Goal: Task Accomplishment & Management: Use online tool/utility

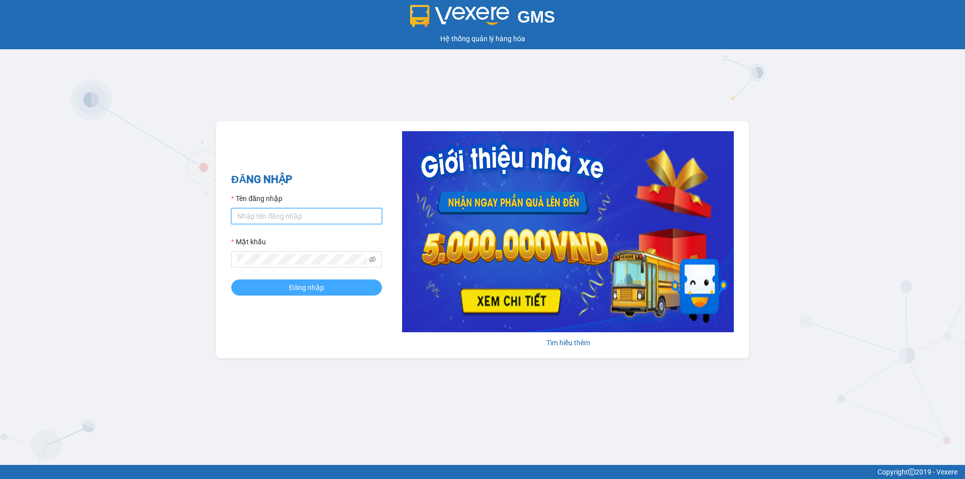
type input "haidang.hao"
click at [350, 282] on button "Đăng nhập" at bounding box center [306, 287] width 151 height 16
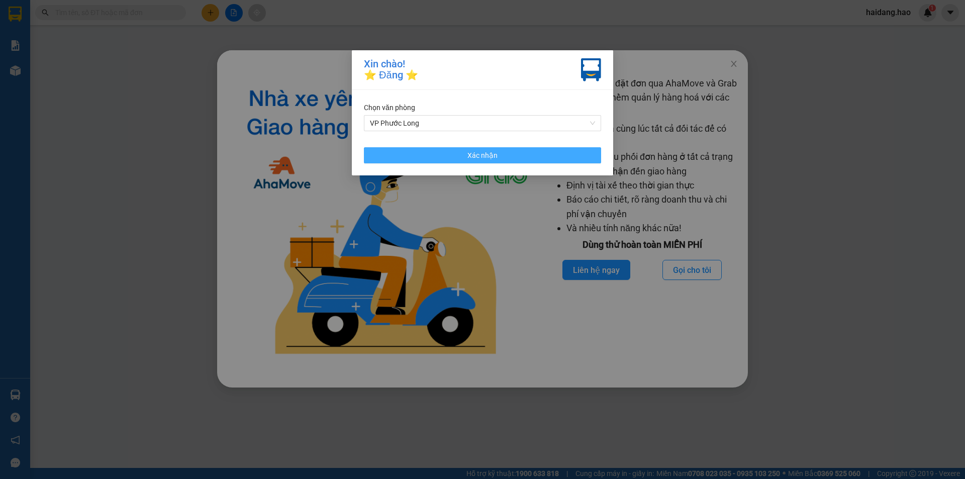
click at [527, 156] on button "Xác nhận" at bounding box center [482, 155] width 237 height 16
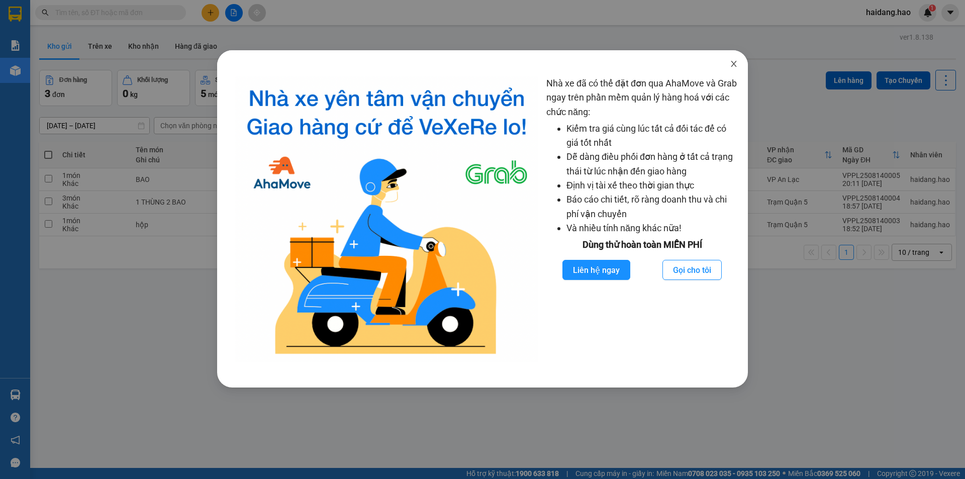
click at [731, 64] on icon "close" at bounding box center [734, 64] width 8 height 8
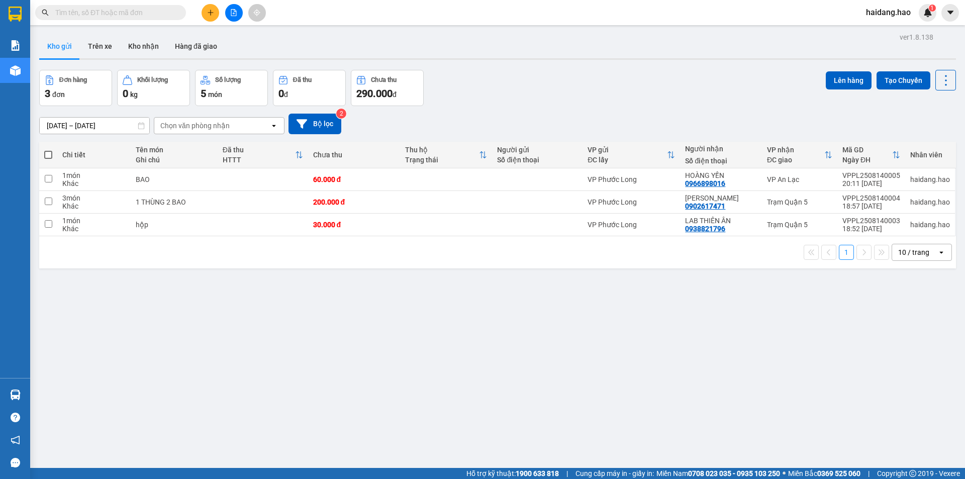
click at [49, 152] on span at bounding box center [48, 155] width 8 height 8
click at [48, 150] on input "checkbox" at bounding box center [48, 150] width 0 height 0
checkbox input "true"
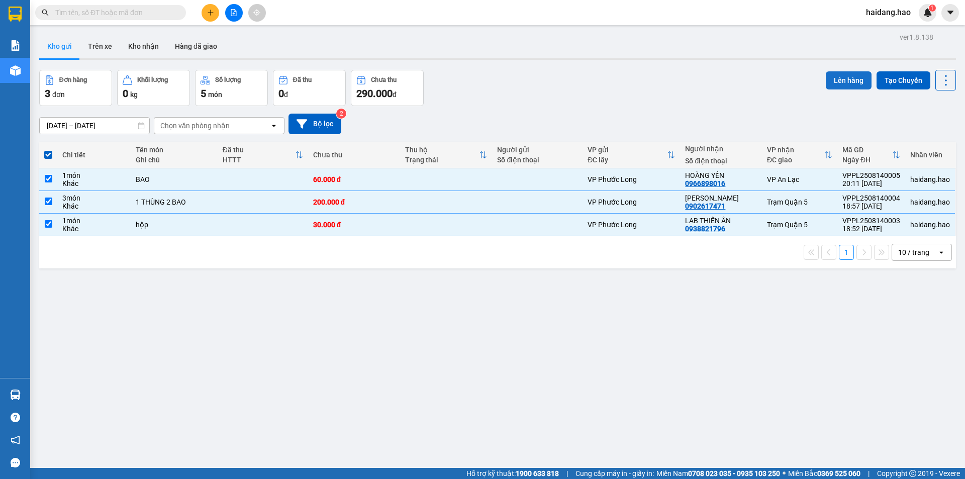
click at [836, 79] on button "Lên hàng" at bounding box center [849, 80] width 46 height 18
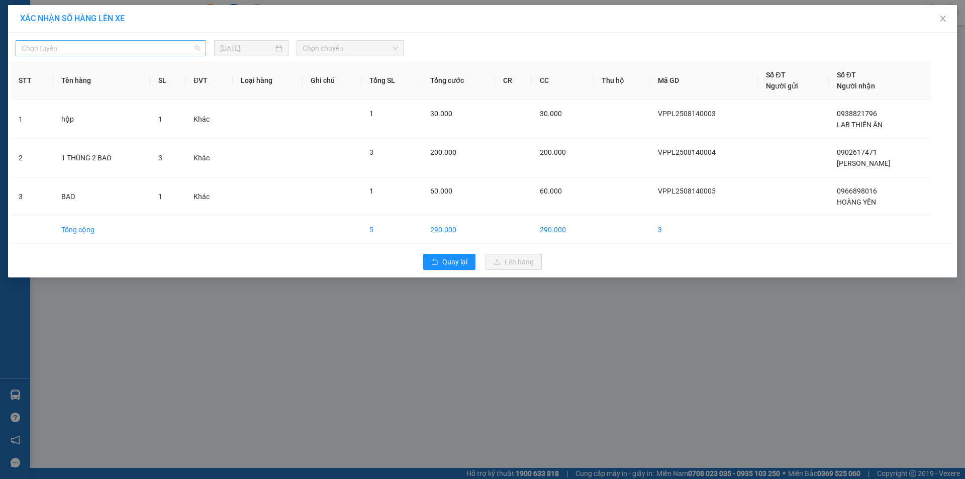
click at [153, 44] on span "Chọn tuyến" at bounding box center [111, 48] width 178 height 15
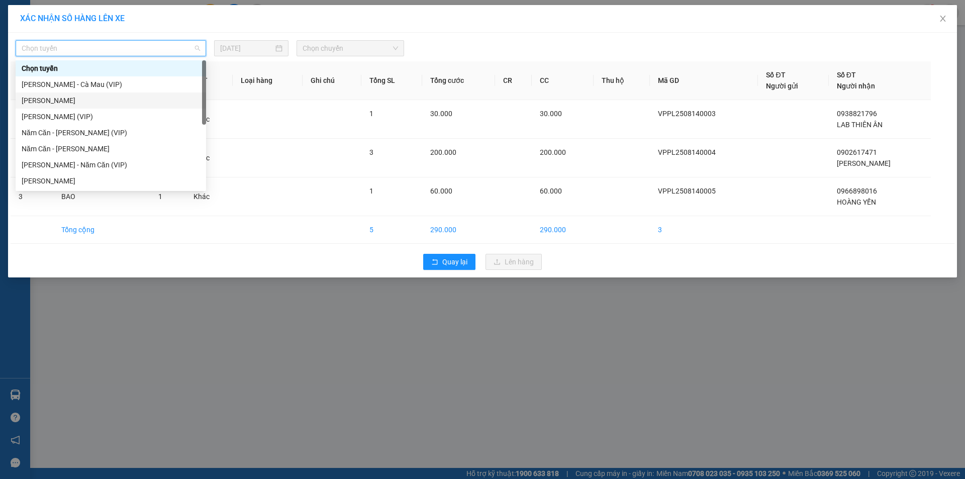
click at [119, 107] on div "Cà Mau - Hồ Chí Minh" at bounding box center [111, 100] width 190 height 16
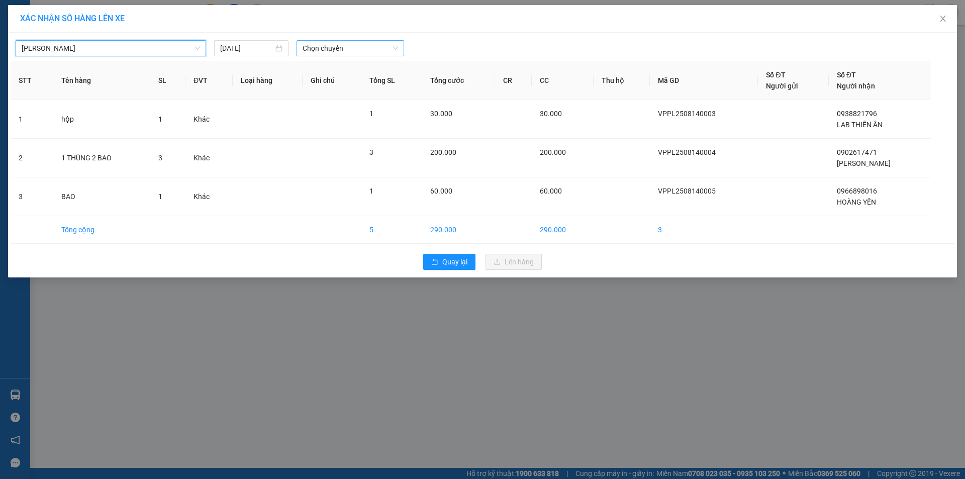
click at [333, 51] on span "Chọn chuyến" at bounding box center [351, 48] width 96 height 15
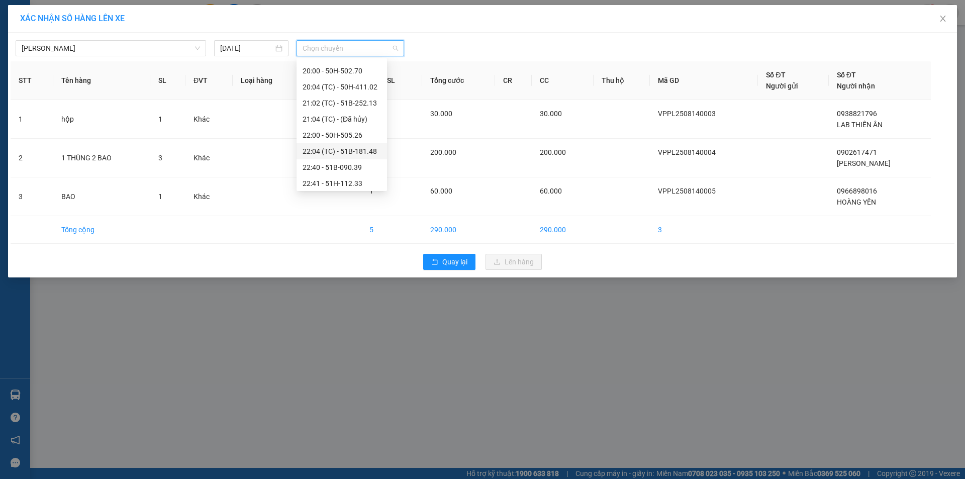
scroll to position [161, 0]
click at [362, 127] on div "22:00 - 50H-505.26" at bounding box center [342, 132] width 78 height 11
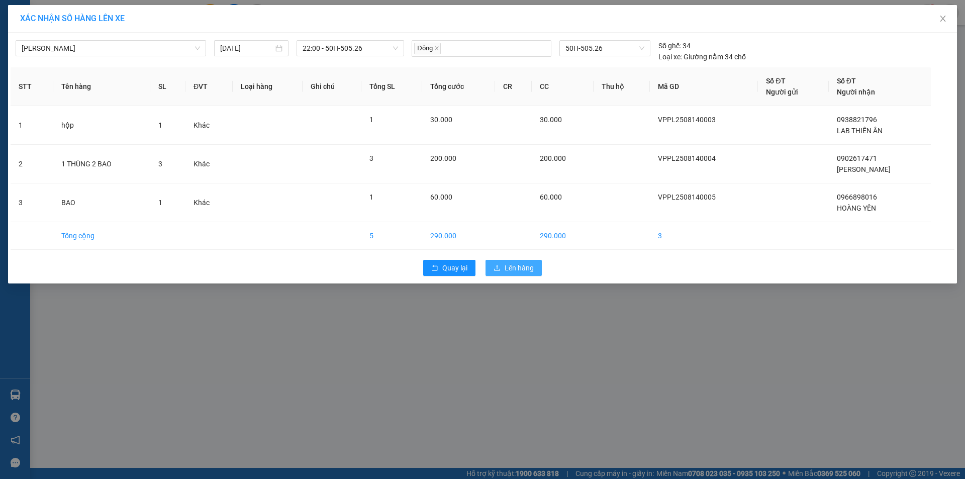
click at [517, 272] on span "Lên hàng" at bounding box center [519, 267] width 29 height 11
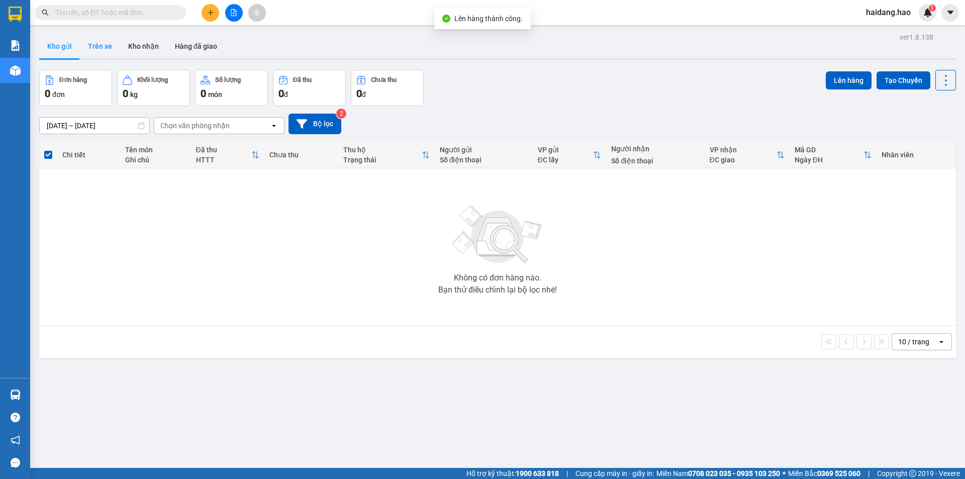
click at [84, 47] on button "Trên xe" at bounding box center [100, 46] width 40 height 24
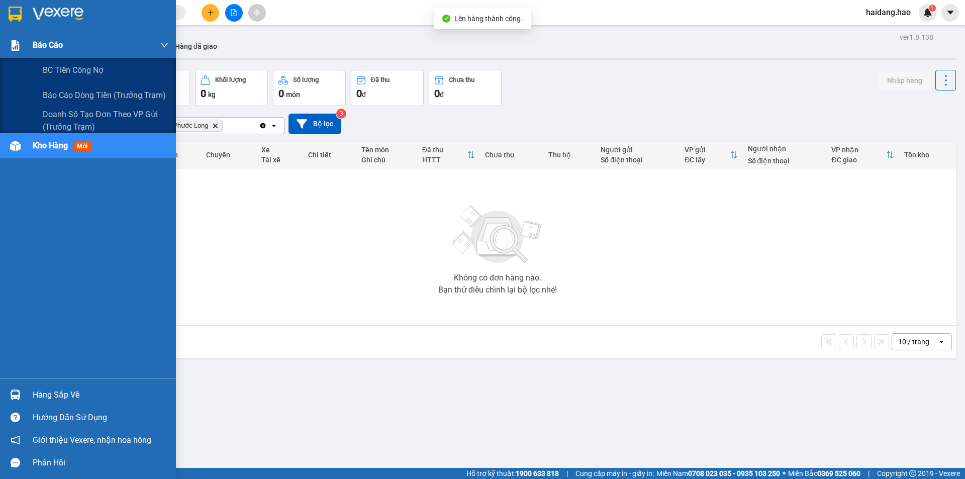
click at [28, 48] on div "Báo cáo" at bounding box center [88, 45] width 176 height 25
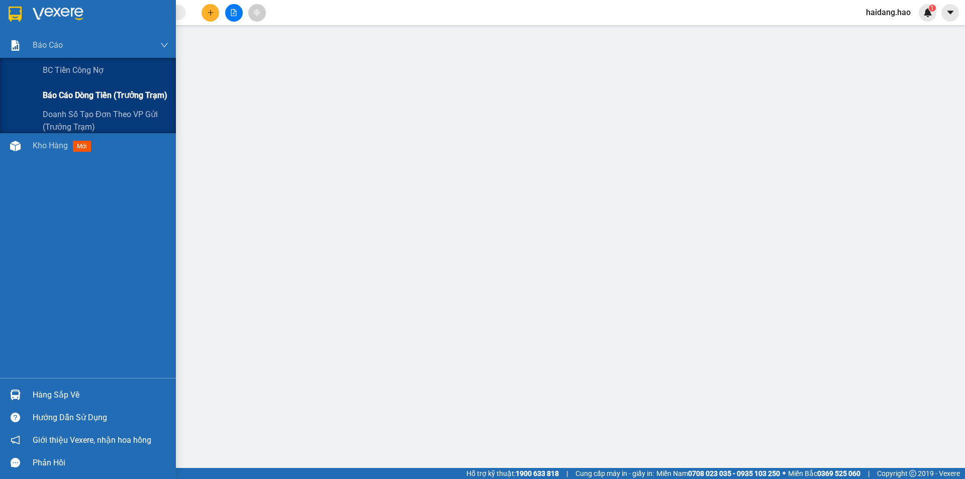
click at [71, 101] on span "Báo cáo dòng tiền (trưởng trạm)" at bounding box center [105, 95] width 125 height 13
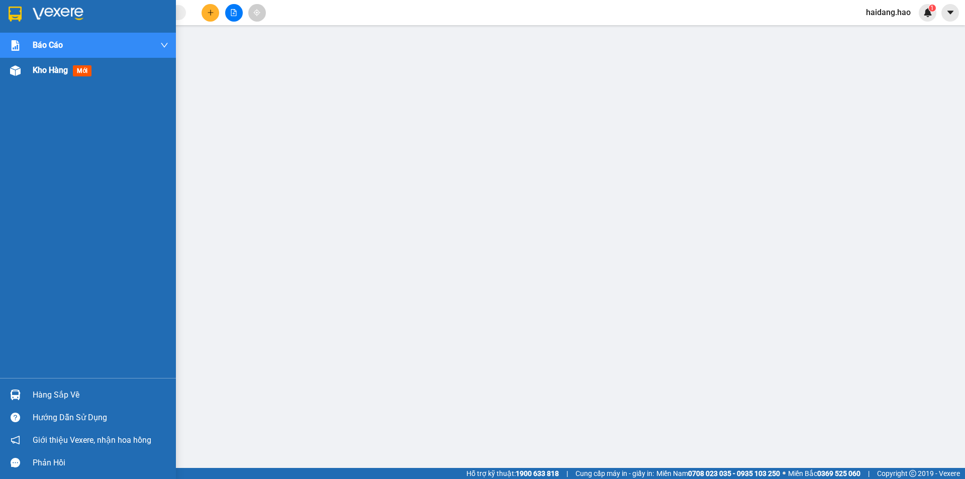
click at [22, 74] on div at bounding box center [16, 71] width 18 height 18
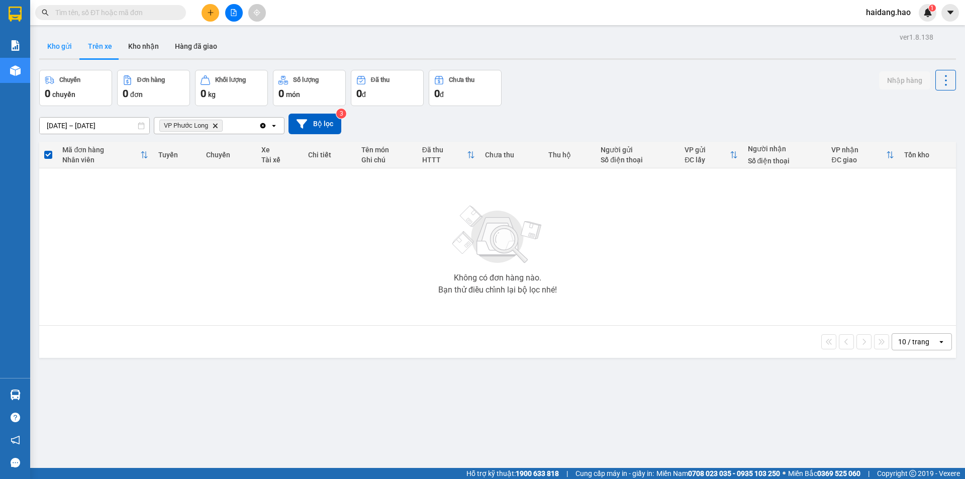
click at [51, 47] on button "Kho gửi" at bounding box center [59, 46] width 41 height 24
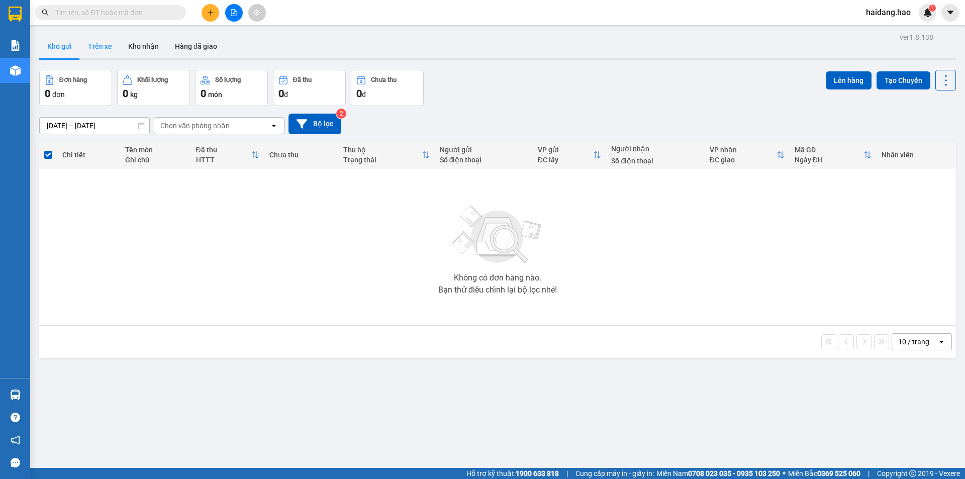
click at [106, 44] on button "Trên xe" at bounding box center [100, 46] width 40 height 24
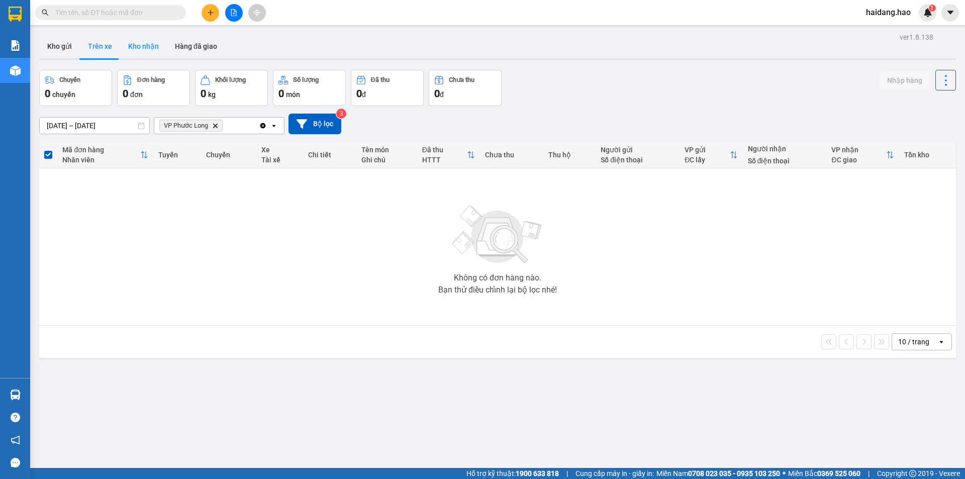
click at [141, 44] on button "Kho nhận" at bounding box center [143, 46] width 47 height 24
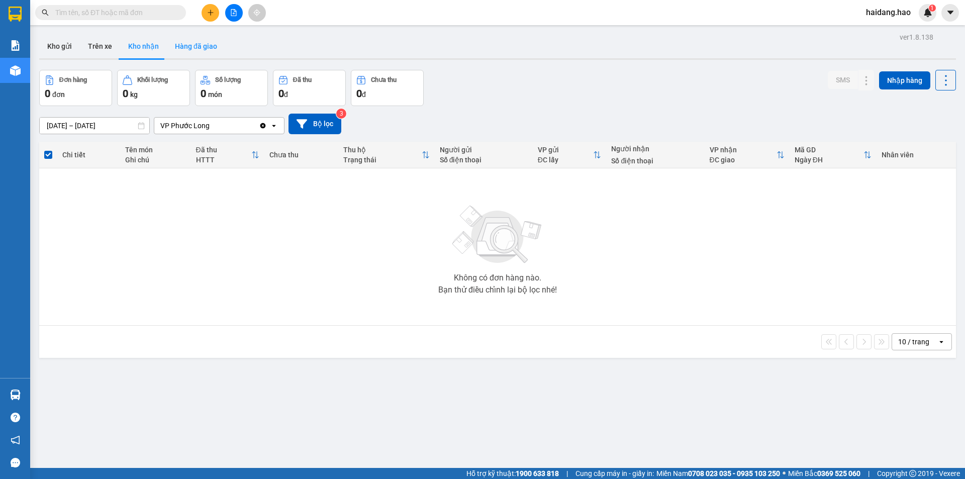
click at [187, 49] on button "Hàng đã giao" at bounding box center [196, 46] width 58 height 24
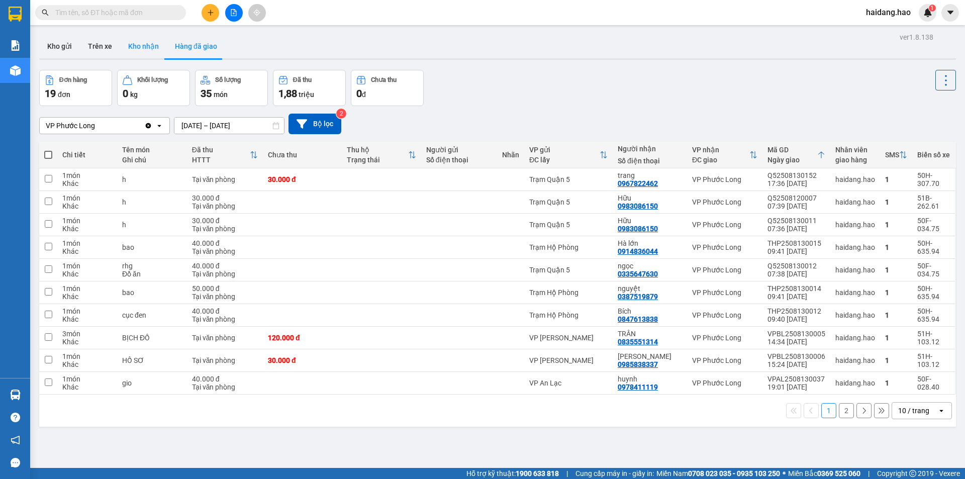
click at [124, 50] on button "Kho nhận" at bounding box center [143, 46] width 47 height 24
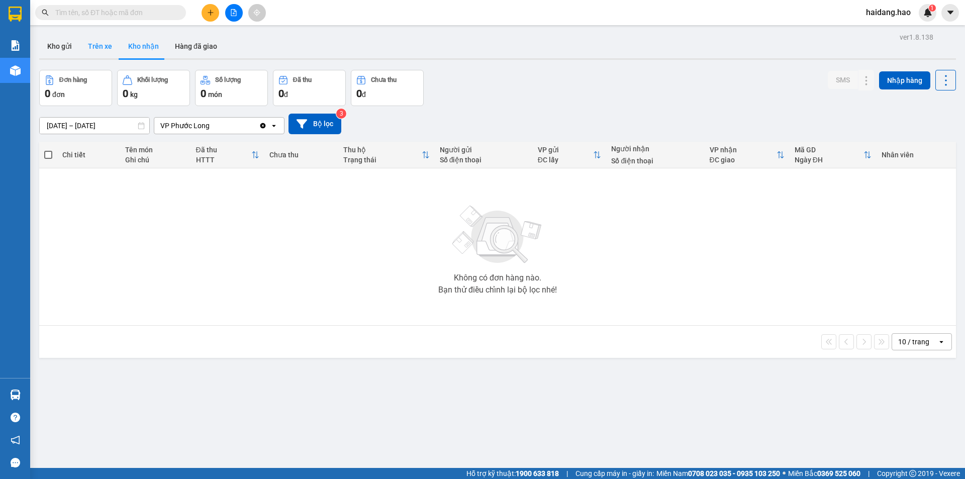
click at [106, 51] on button "Trên xe" at bounding box center [100, 46] width 40 height 24
